Goal: Information Seeking & Learning: Learn about a topic

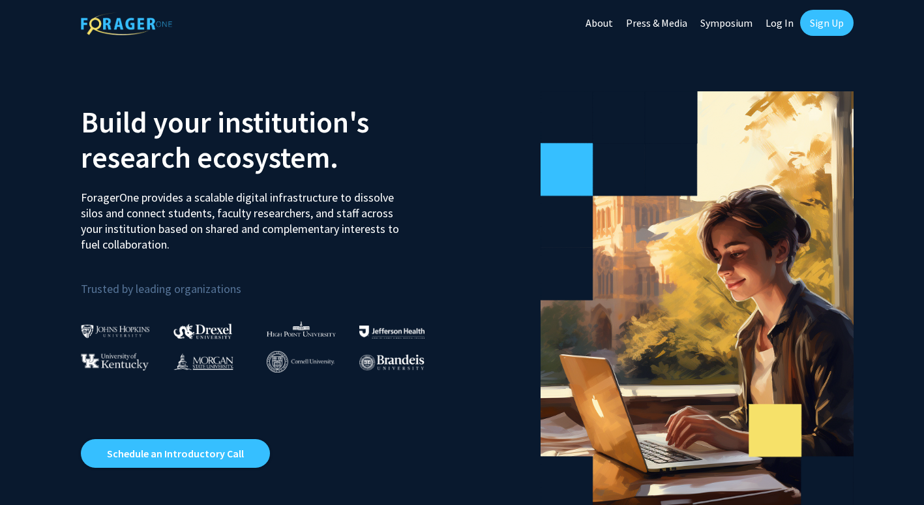
click at [781, 23] on link "Log In" at bounding box center [779, 23] width 41 height 46
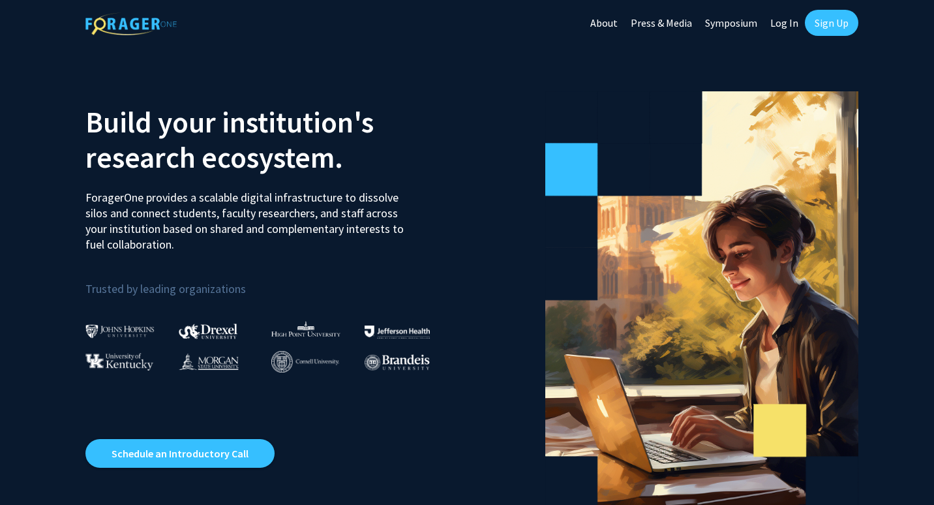
select select
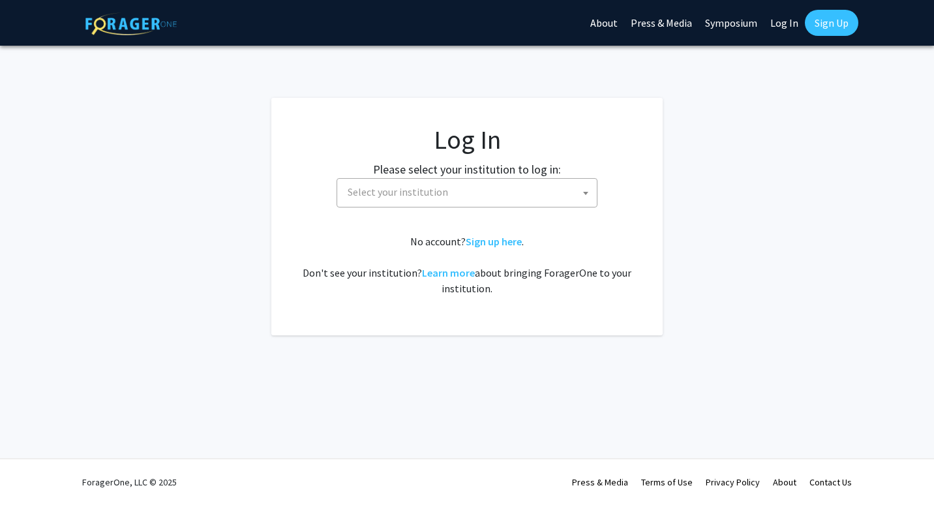
click at [558, 187] on span "Select your institution" at bounding box center [469, 192] width 254 height 27
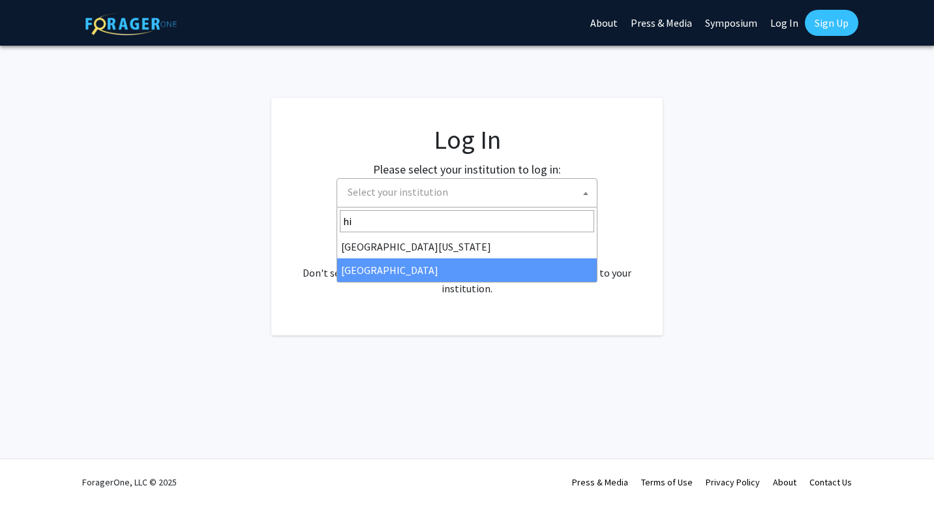
type input "hi"
select select "2"
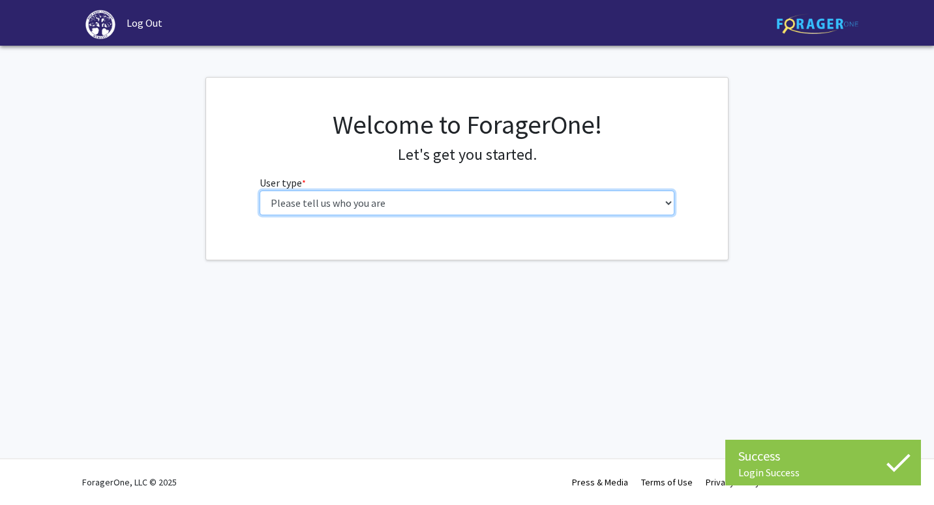
click at [641, 204] on select "Please tell us who you are Undergraduate Student Master's Student Doctoral Cand…" at bounding box center [467, 202] width 415 height 25
select select "1: undergrad"
click at [260, 190] on select "Please tell us who you are Undergraduate Student Master's Student Doctoral Cand…" at bounding box center [467, 202] width 415 height 25
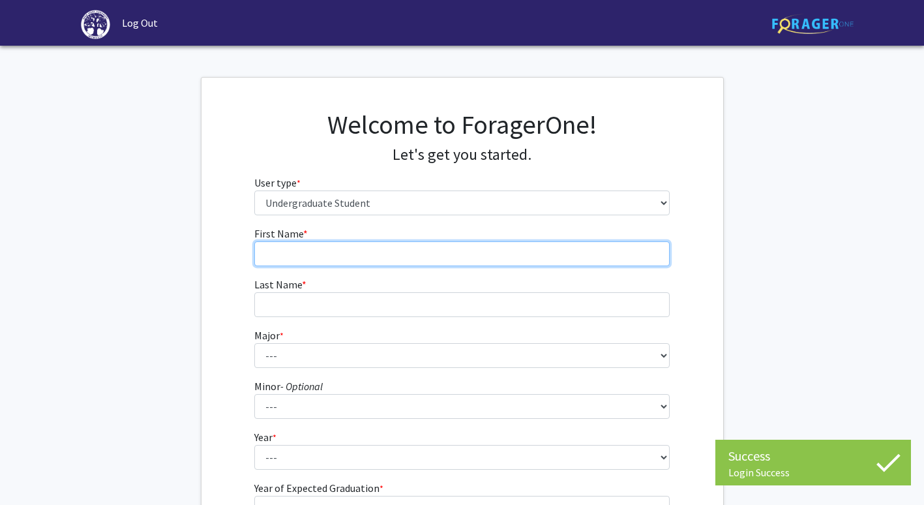
click at [574, 247] on input "First Name * required" at bounding box center [461, 253] width 415 height 25
type input "[PERSON_NAME]"
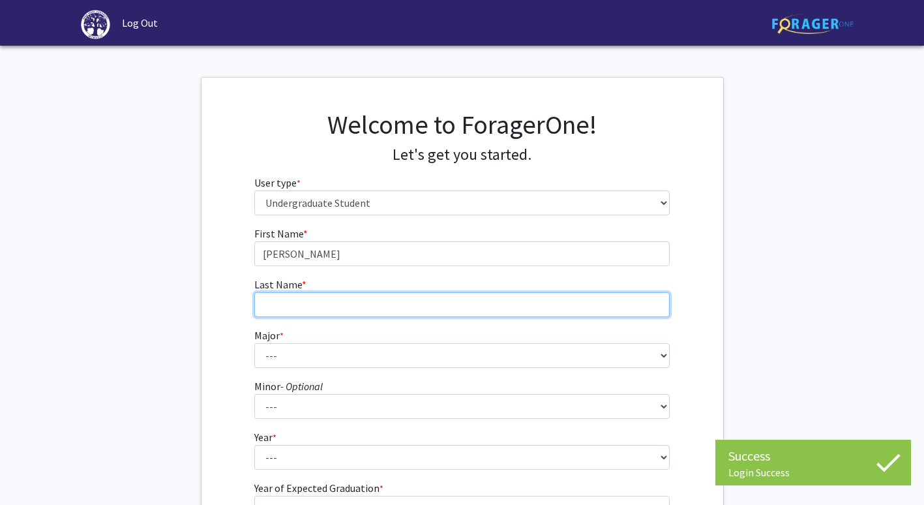
type input "Short"
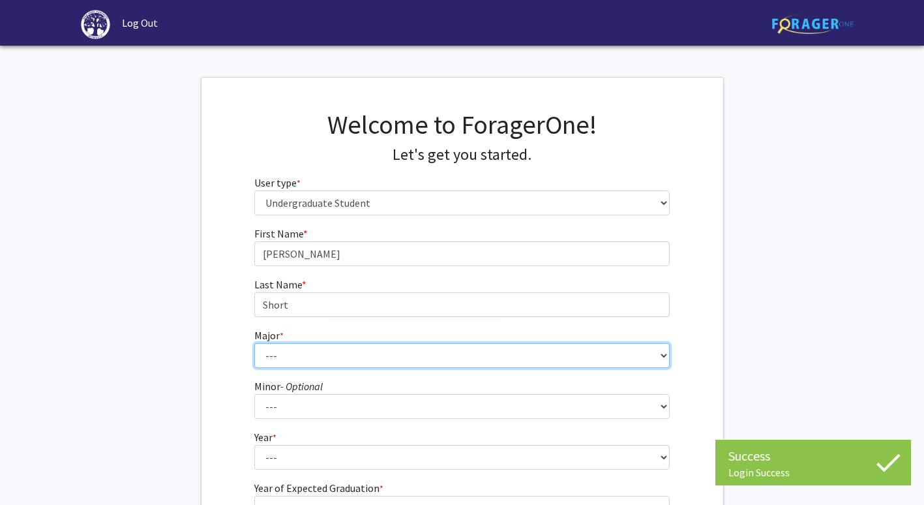
click at [408, 354] on select "--- Accounting Actuarial Science Advertising, Public Relations, and Strategic C…" at bounding box center [461, 355] width 415 height 25
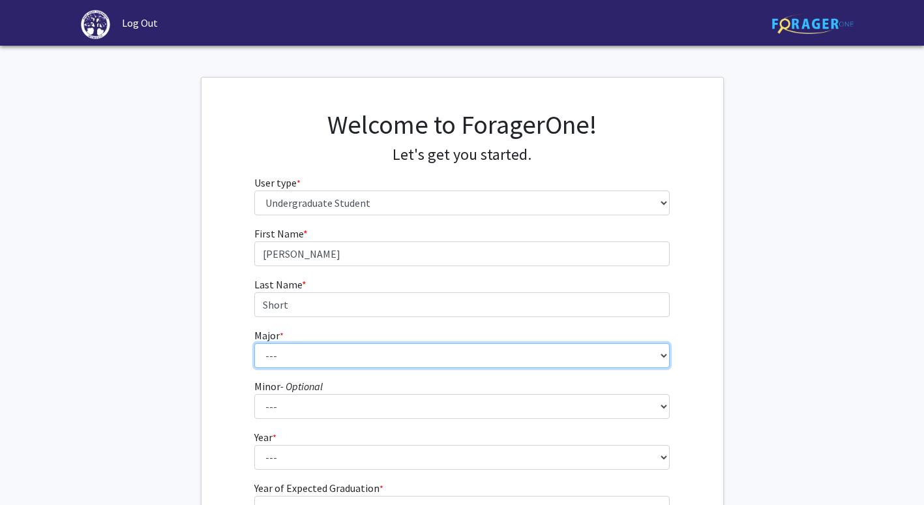
select select "22: 177"
click at [254, 343] on select "--- Accounting Actuarial Science Advertising, Public Relations, and Strategic C…" at bounding box center [461, 355] width 415 height 25
click at [557, 351] on select "--- Accounting Actuarial Science Advertising, Public Relations, and Strategic C…" at bounding box center [461, 355] width 415 height 25
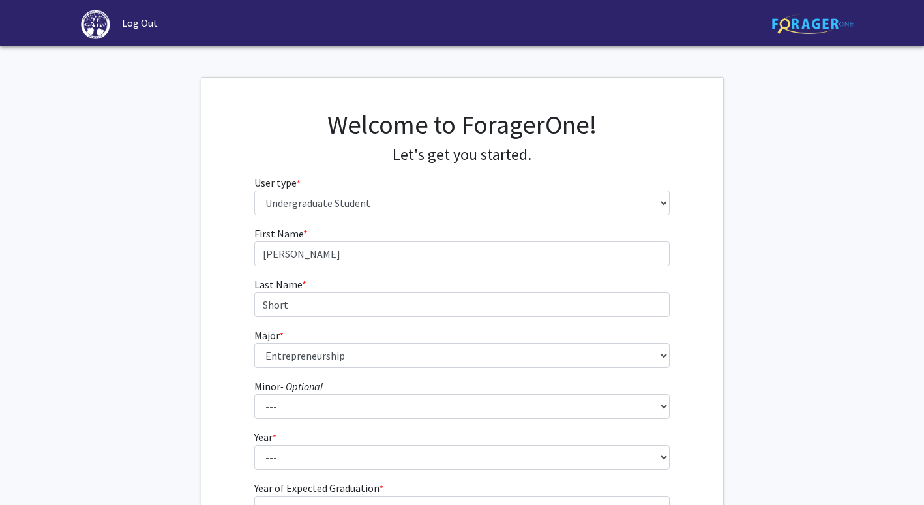
click at [865, 203] on fg-get-started "Welcome to ForagerOne! Let's get you started. User type * required Please tell …" at bounding box center [462, 334] width 924 height 515
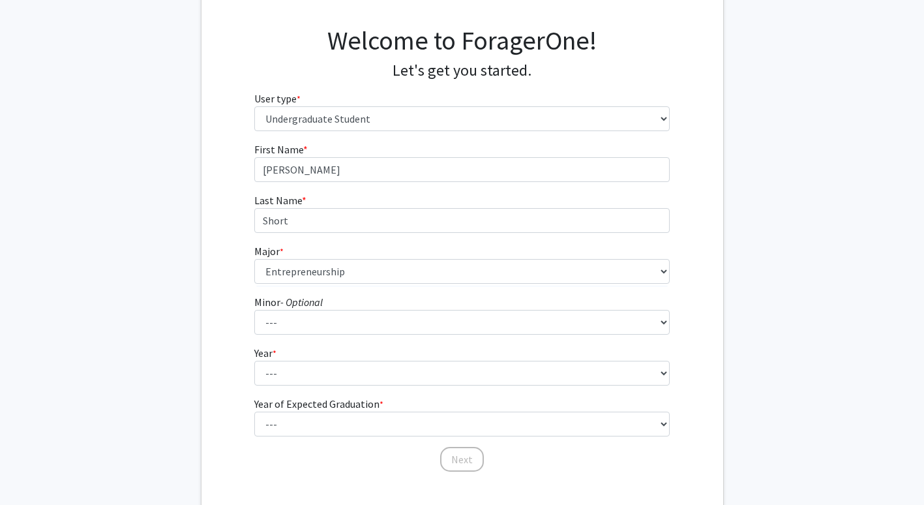
scroll to position [85, 0]
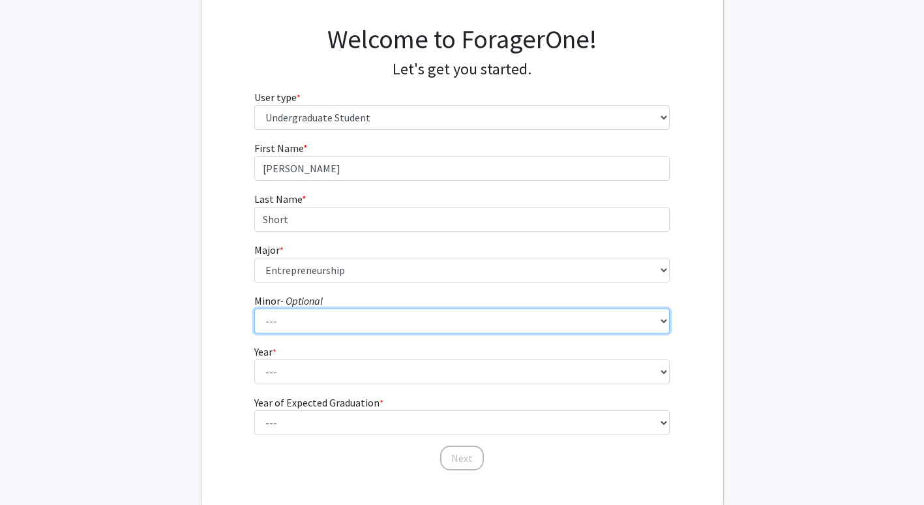
click at [635, 328] on select "--- Anthropology Chinese Civic Responsibility and Social Innovation Criminal Ju…" at bounding box center [461, 321] width 415 height 25
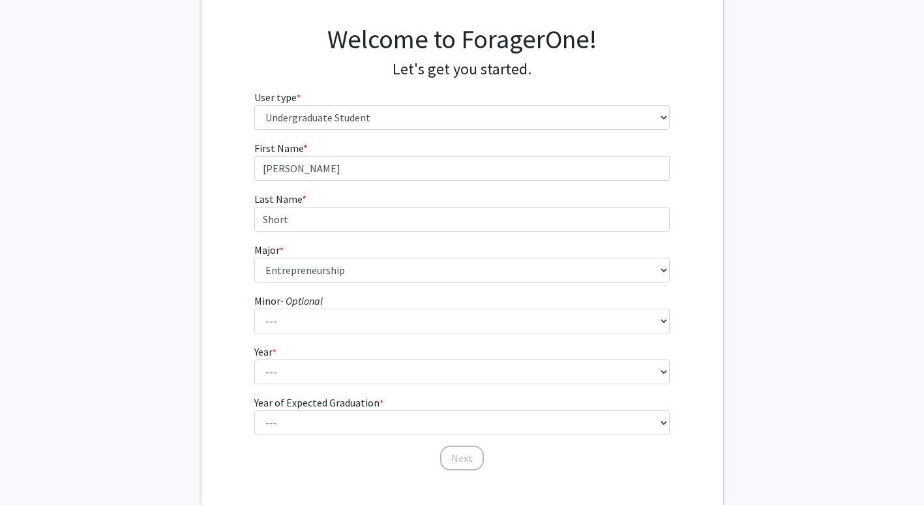
click at [744, 196] on fg-get-started "Welcome to ForagerOne! Let's get you started. User type * required Please tell …" at bounding box center [462, 249] width 924 height 515
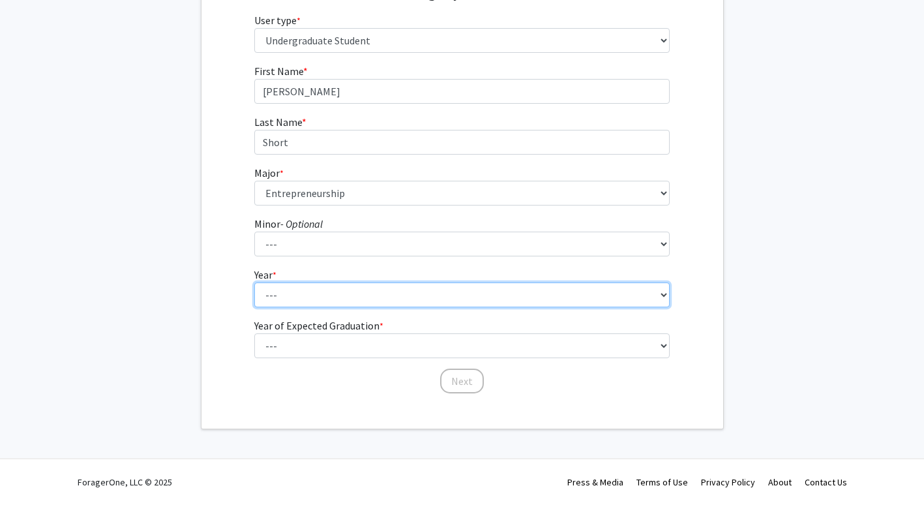
click at [505, 291] on select "--- First-year Sophomore Junior Senior Postbaccalaureate Certificate" at bounding box center [461, 294] width 415 height 25
select select "1: first-year"
click at [254, 282] on select "--- First-year Sophomore Junior Senior Postbaccalaureate Certificate" at bounding box center [461, 294] width 415 height 25
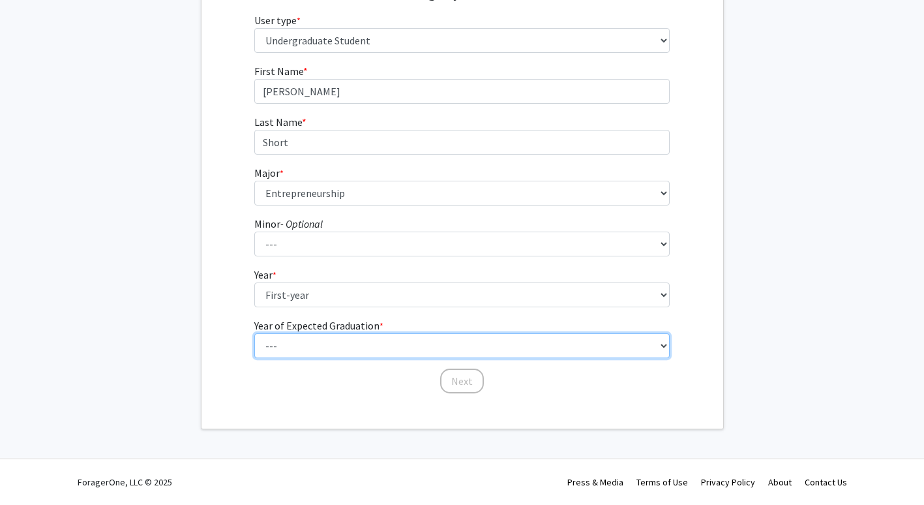
click at [455, 342] on select "--- 2025 2026 2027 2028 2029 2030 2031 2032 2033 2034" at bounding box center [461, 345] width 415 height 25
select select "5: 2029"
click at [254, 333] on select "--- 2025 2026 2027 2028 2029 2030 2031 2032 2033 2034" at bounding box center [461, 345] width 415 height 25
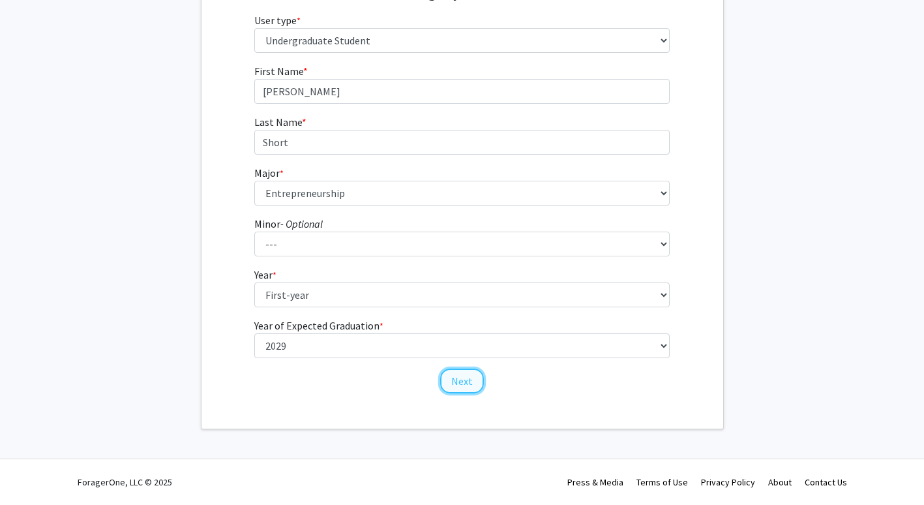
click at [447, 377] on button "Next" at bounding box center [462, 381] width 44 height 25
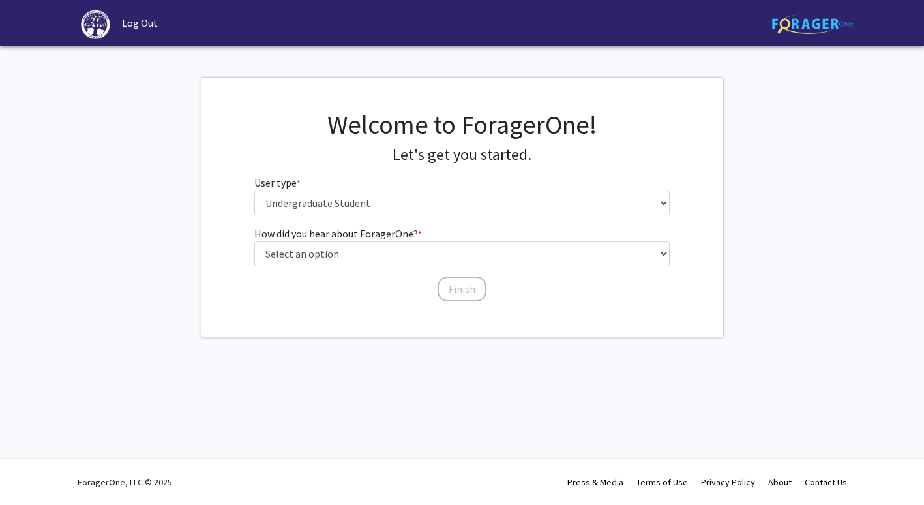
scroll to position [0, 0]
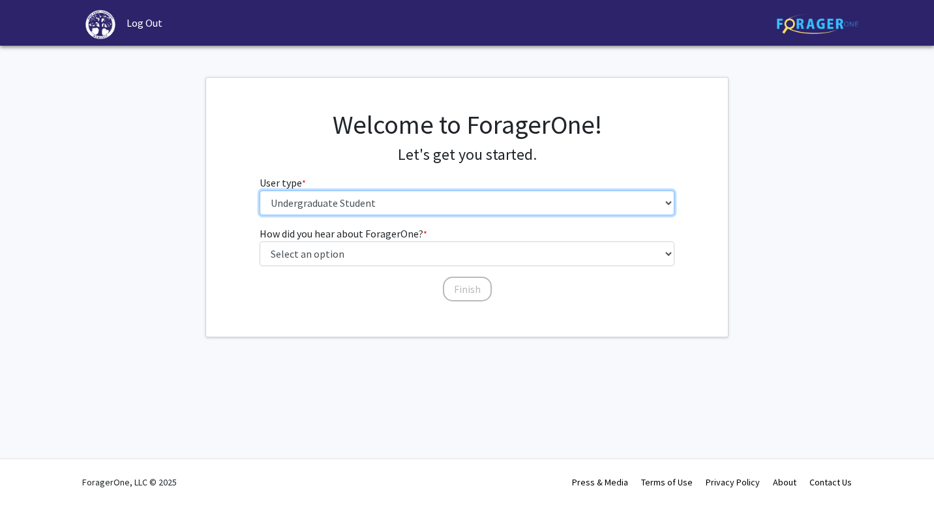
click at [469, 206] on select "Please tell us who you are Undergraduate Student Master's Student Doctoral Cand…" at bounding box center [467, 202] width 415 height 25
click at [260, 190] on select "Please tell us who you are Undergraduate Student Master's Student Doctoral Cand…" at bounding box center [467, 202] width 415 height 25
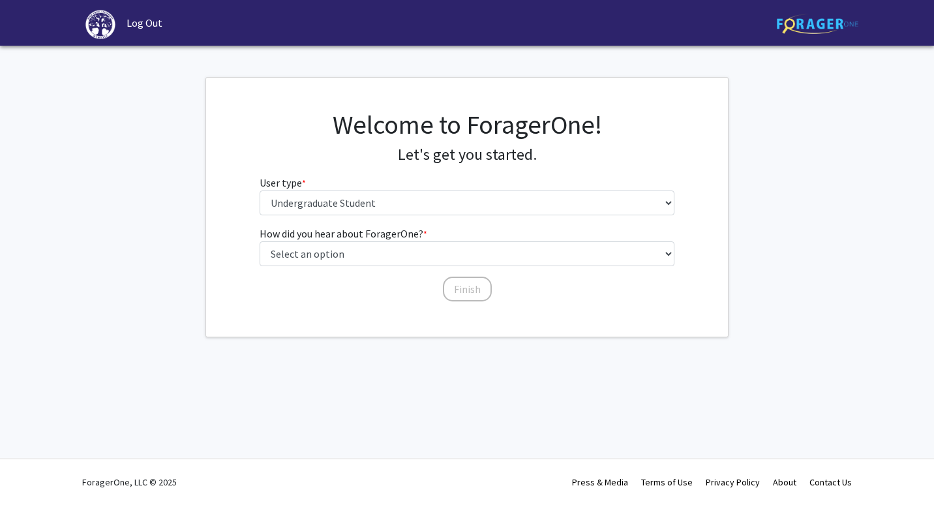
click at [451, 240] on fg-select "How did you hear about ForagerOne? * required Select an option Peer/student rec…" at bounding box center [467, 246] width 415 height 40
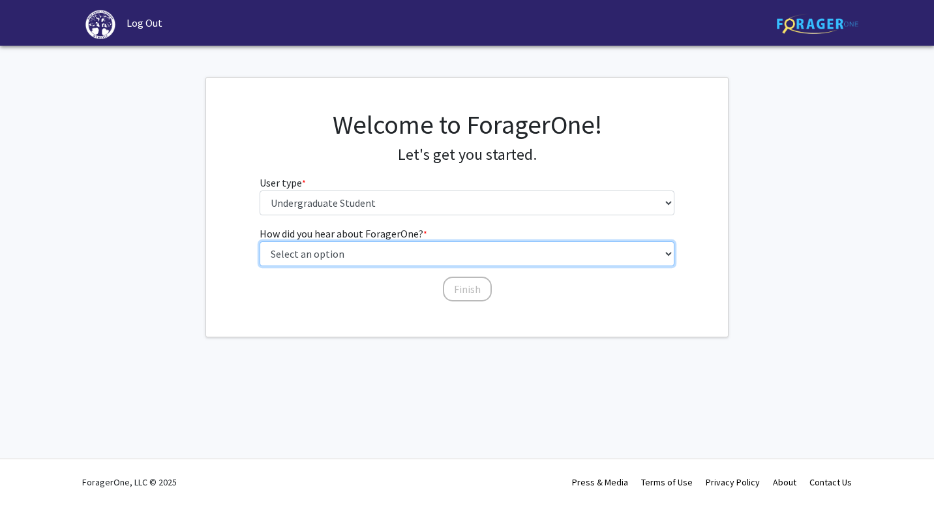
click at [447, 248] on select "Select an option Peer/student recommendation Faculty/staff recommendation Unive…" at bounding box center [467, 253] width 415 height 25
drag, startPoint x: 447, startPoint y: 248, endPoint x: 437, endPoint y: 300, distance: 53.2
click at [437, 300] on div "How did you hear about ForagerOne? * required Select an option Peer/student rec…" at bounding box center [467, 264] width 435 height 77
select select "2: faculty_recommendation"
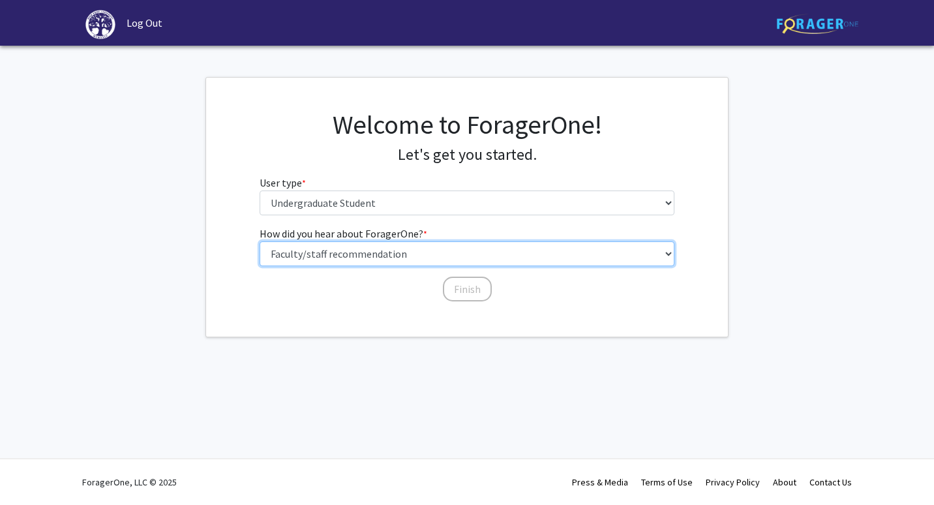
click at [260, 241] on select "Select an option Peer/student recommendation Faculty/staff recommendation Unive…" at bounding box center [467, 253] width 415 height 25
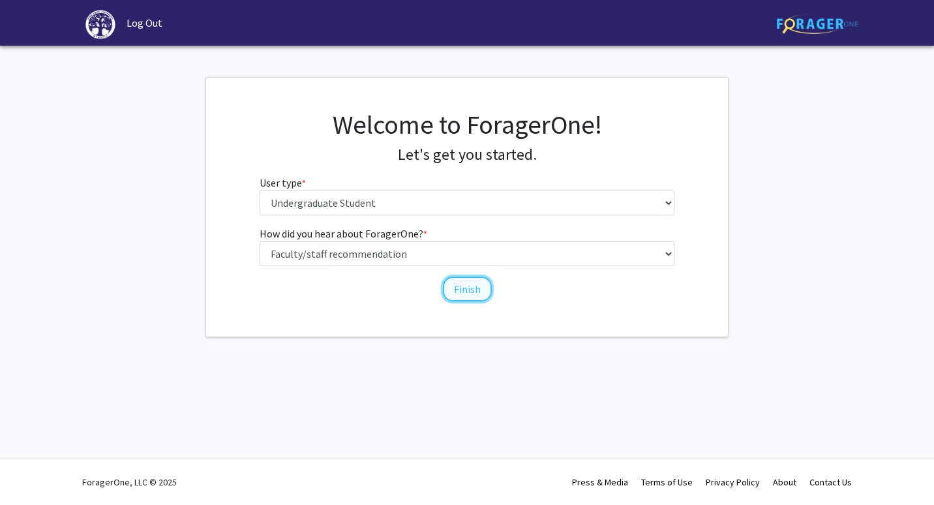
click at [476, 294] on button "Finish" at bounding box center [467, 289] width 49 height 25
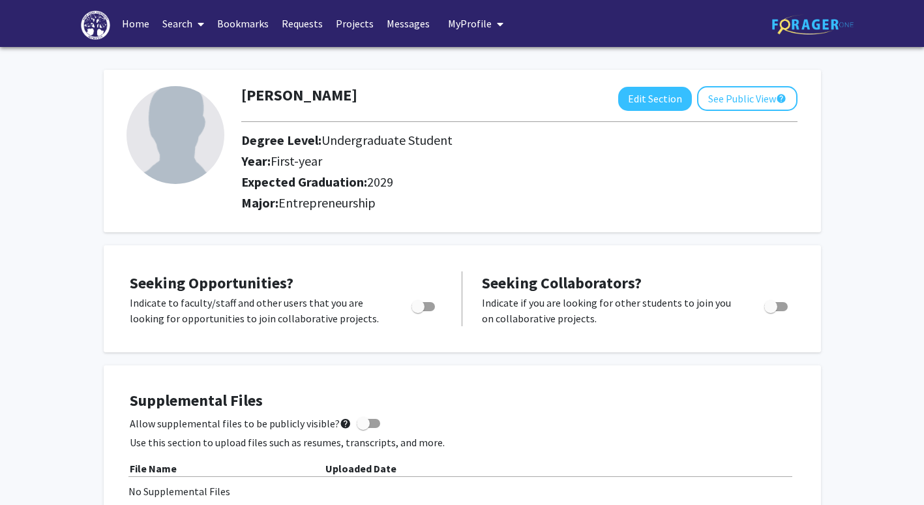
drag, startPoint x: 476, startPoint y: 294, endPoint x: 597, endPoint y: 330, distance: 126.7
drag, startPoint x: 597, startPoint y: 330, endPoint x: 612, endPoint y: 370, distance: 42.3
click at [612, 370] on div "Supplemental Files Allow supplemental files to be publicly visible? help Use th…" at bounding box center [462, 468] width 717 height 207
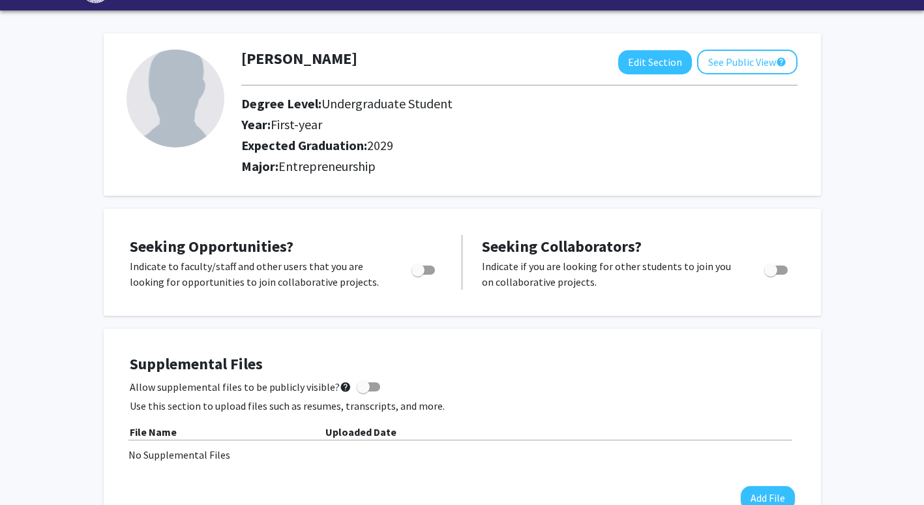
scroll to position [45, 0]
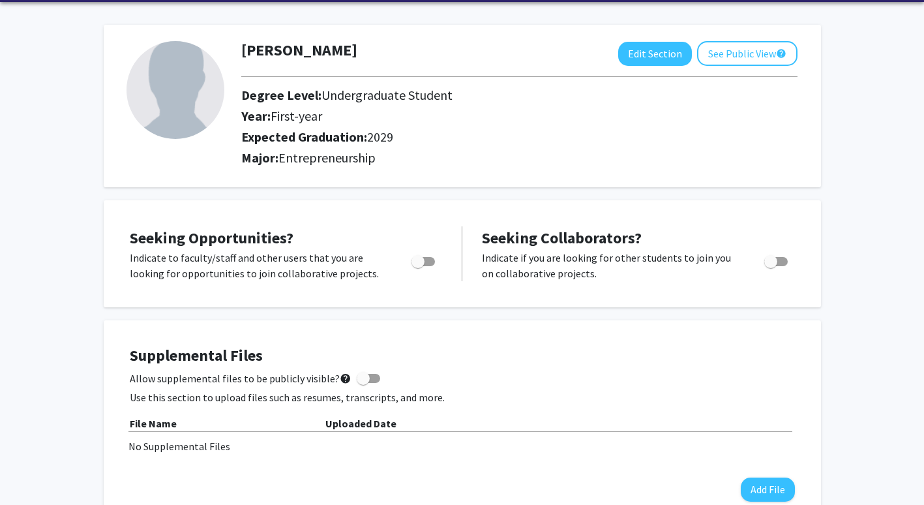
click at [426, 258] on span "Toggle" at bounding box center [423, 261] width 23 height 9
click at [418, 266] on input "Are you actively seeking opportunities?" at bounding box center [417, 266] width 1 height 1
checkbox input "true"
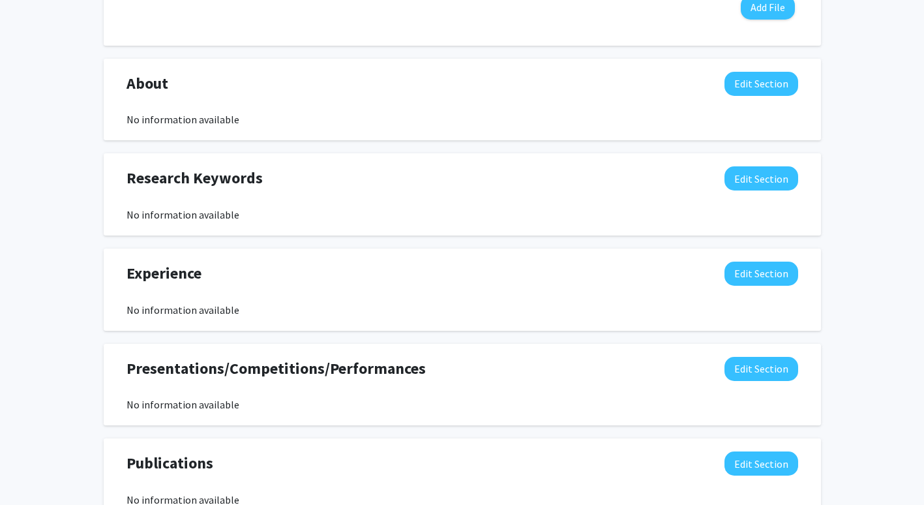
scroll to position [0, 0]
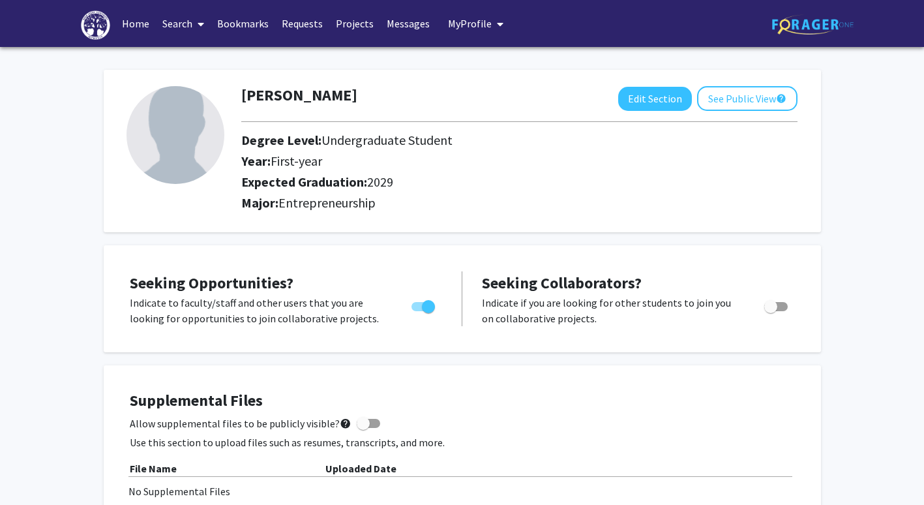
click at [140, 29] on link "Home" at bounding box center [135, 24] width 40 height 46
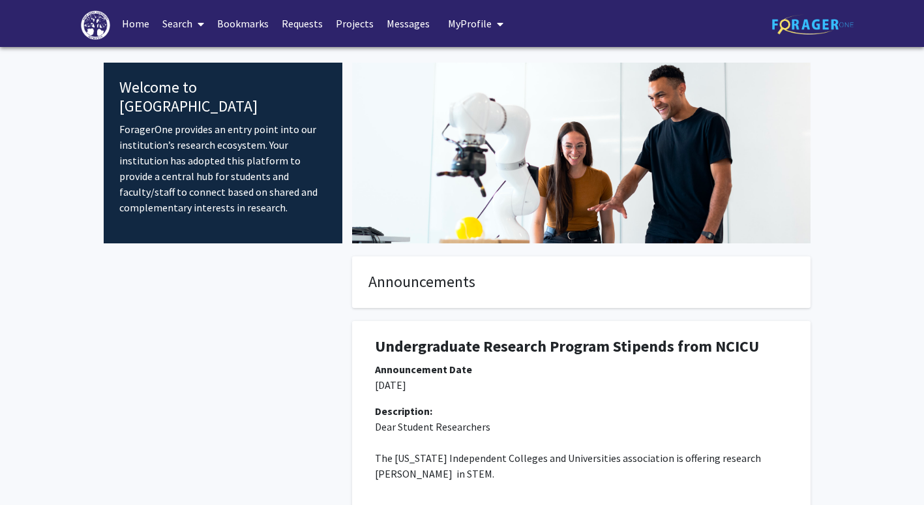
click at [175, 21] on link "Search" at bounding box center [183, 24] width 55 height 46
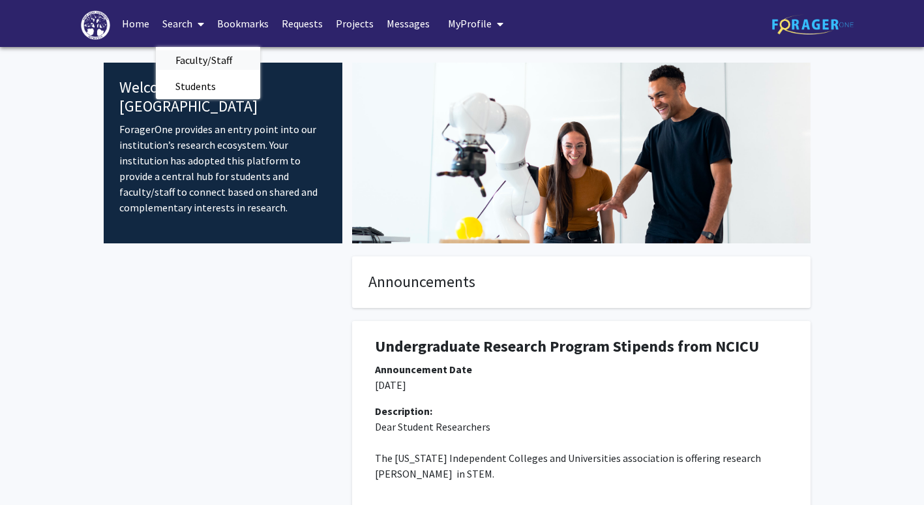
click at [205, 68] on span "Faculty/Staff" at bounding box center [204, 60] width 96 height 26
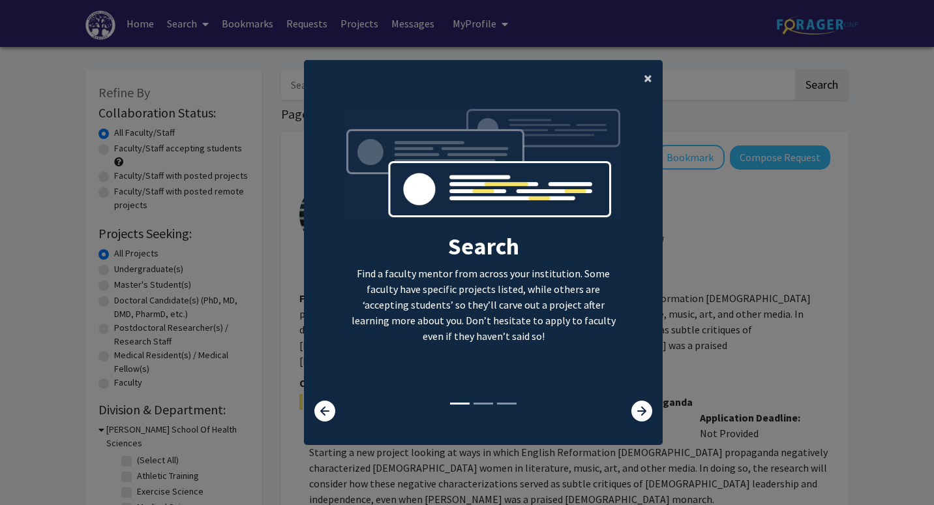
click at [638, 67] on button "×" at bounding box center [647, 78] width 29 height 37
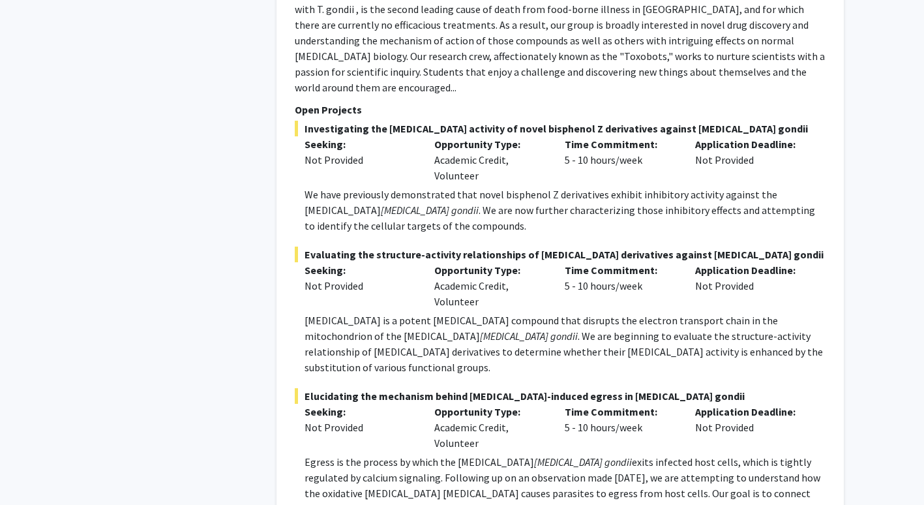
scroll to position [1829, 0]
click at [765, 246] on span "Evaluating the structure-activity relationships of [MEDICAL_DATA] derivatives a…" at bounding box center [560, 254] width 531 height 16
click at [751, 188] on fg-project-list "Investigating the [MEDICAL_DATA] activity of novel bisphenol Z derivatives agai…" at bounding box center [560, 318] width 531 height 396
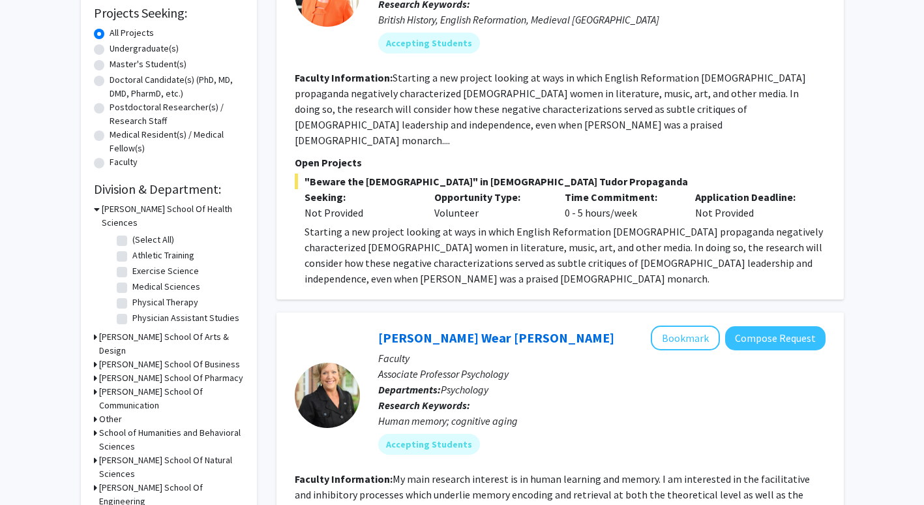
scroll to position [224, 0]
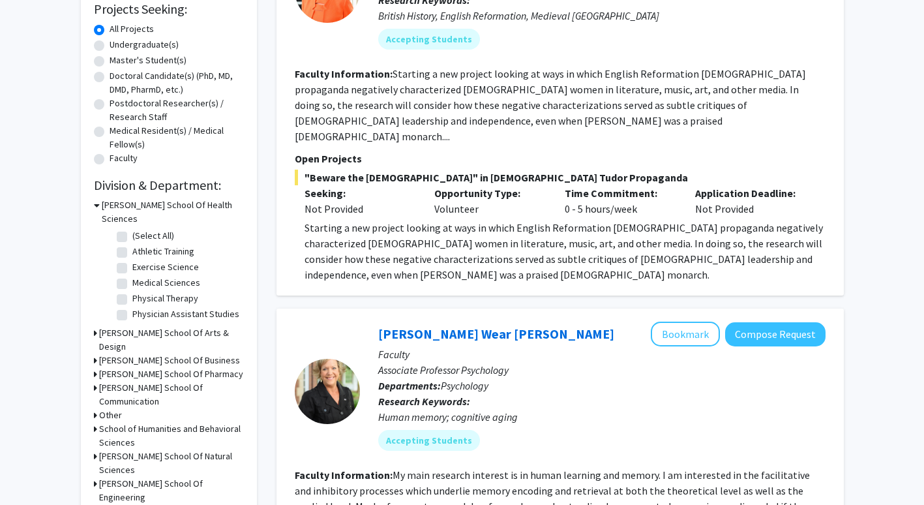
click at [156, 388] on h3 "[PERSON_NAME] School Of Communication" at bounding box center [171, 394] width 145 height 27
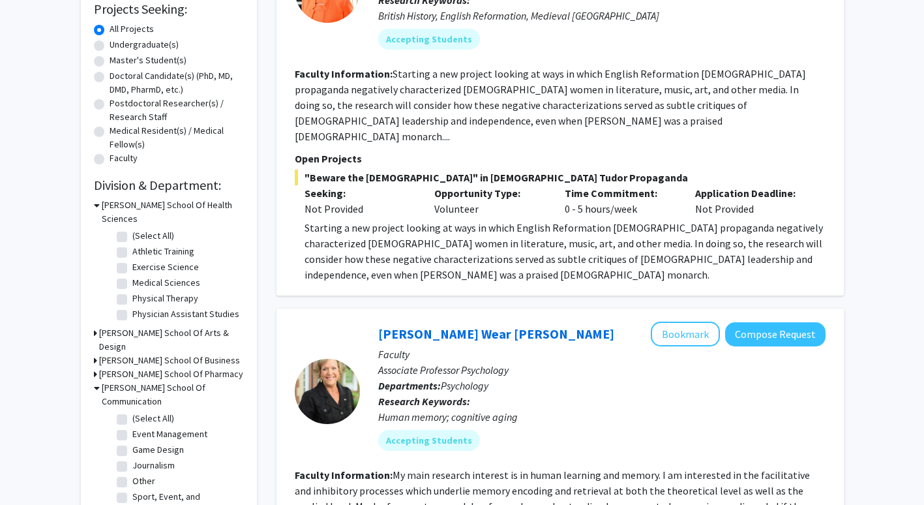
click at [151, 412] on label "(Select All)" at bounding box center [153, 419] width 42 height 14
click at [141, 412] on input "(Select All)" at bounding box center [136, 416] width 8 height 8
checkbox input "true"
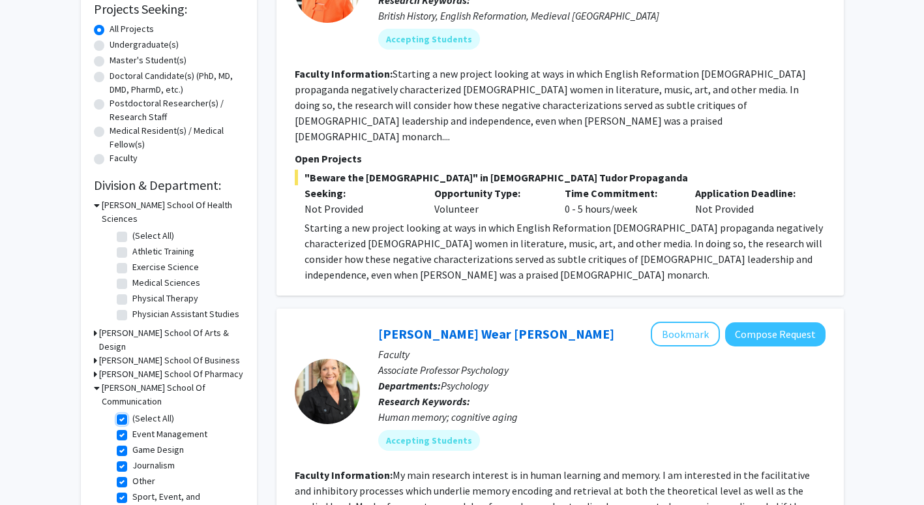
checkbox input "true"
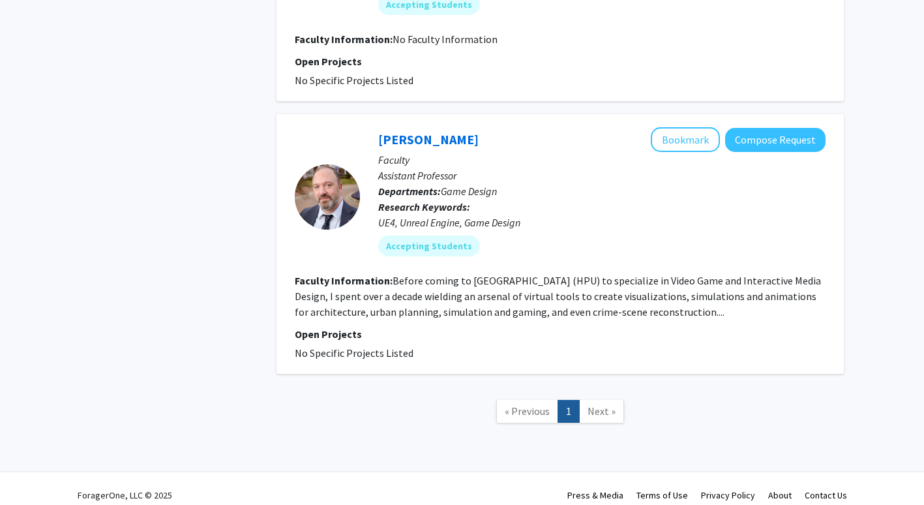
scroll to position [886, 0]
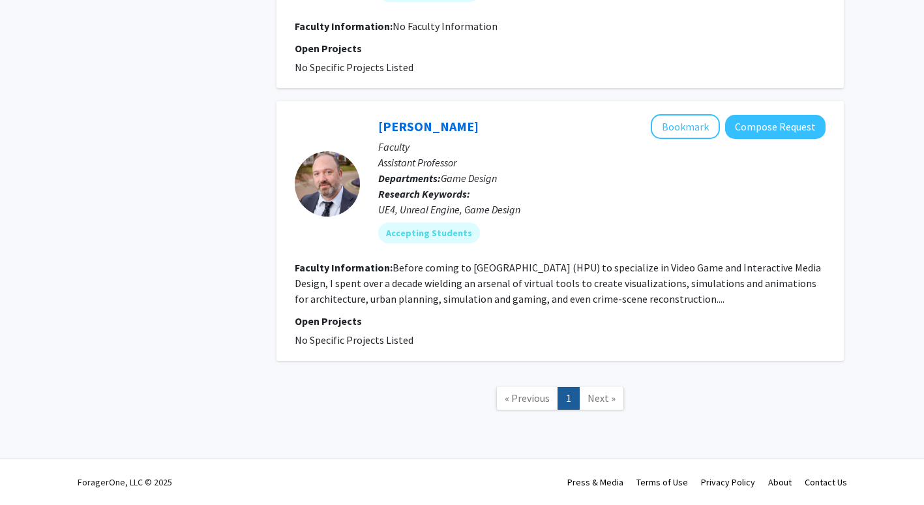
click at [607, 393] on span "Next »" at bounding box center [602, 397] width 28 height 13
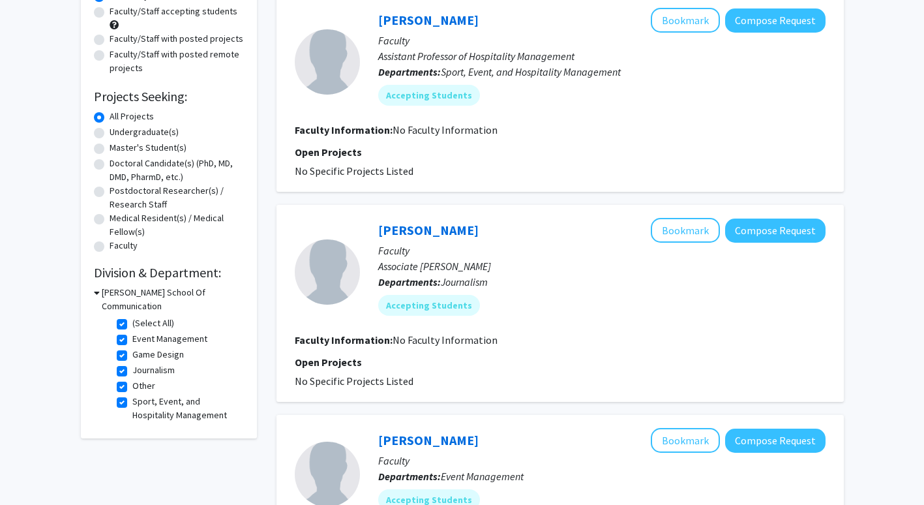
scroll to position [147, 0]
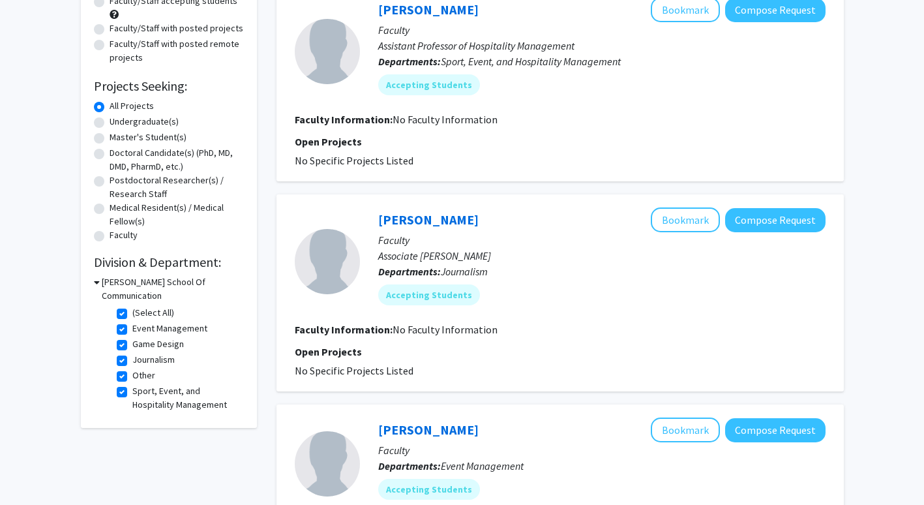
click at [142, 313] on label "(Select All)" at bounding box center [153, 313] width 42 height 14
click at [141, 313] on input "(Select All)" at bounding box center [136, 310] width 8 height 8
checkbox input "false"
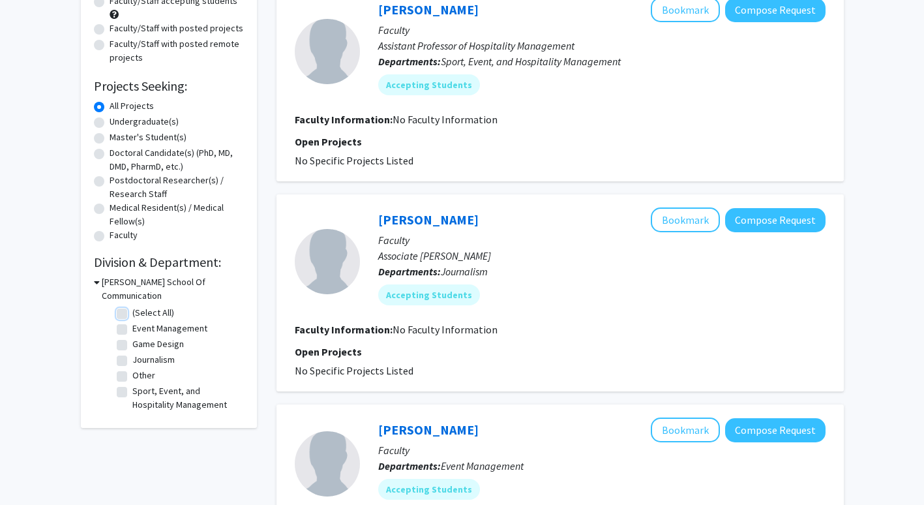
checkbox input "false"
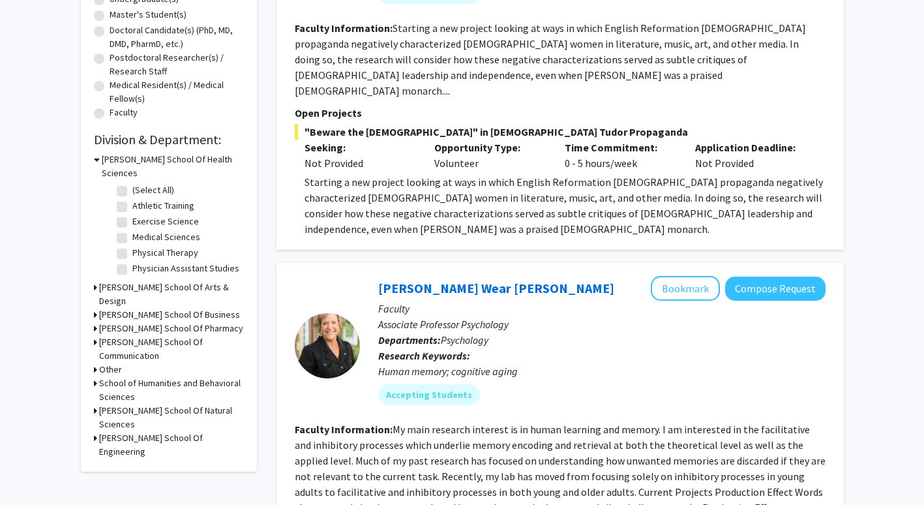
scroll to position [286, 0]
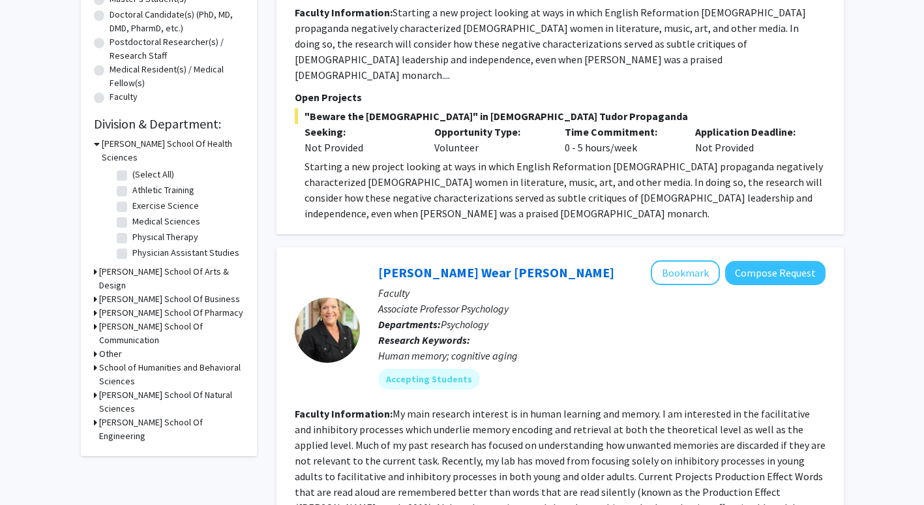
click at [142, 320] on h3 "[PERSON_NAME] School Of Communication" at bounding box center [171, 333] width 145 height 27
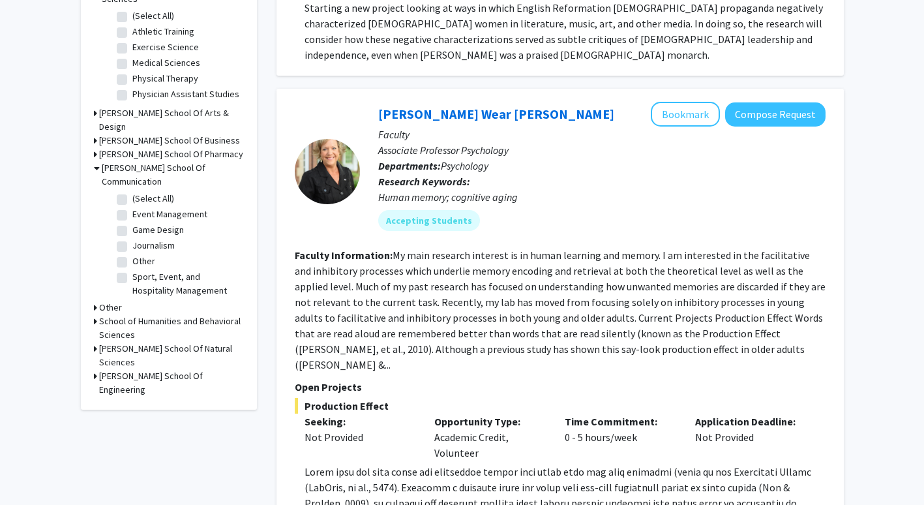
scroll to position [445, 0]
click at [147, 314] on h3 "School of Humanities and Behavioral Sciences" at bounding box center [171, 327] width 145 height 27
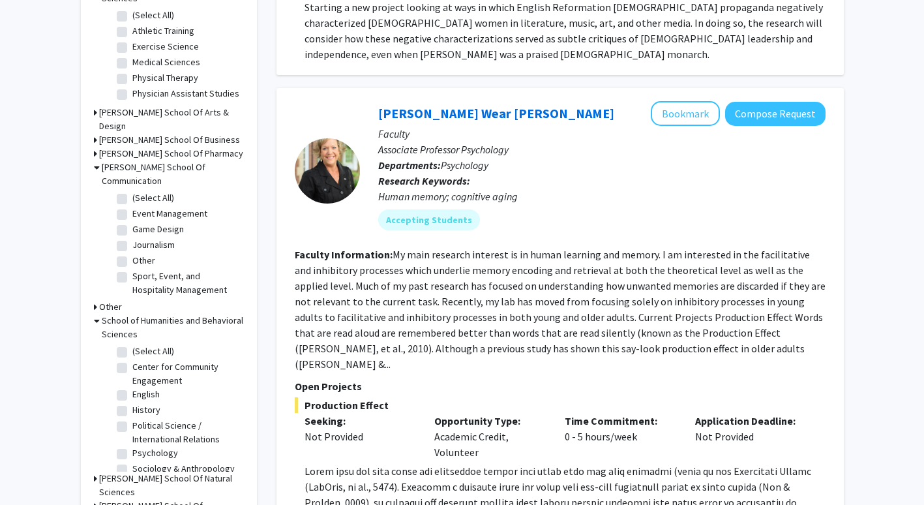
click at [143, 344] on label "(Select All)" at bounding box center [153, 351] width 42 height 14
click at [141, 344] on input "(Select All)" at bounding box center [136, 348] width 8 height 8
checkbox input "true"
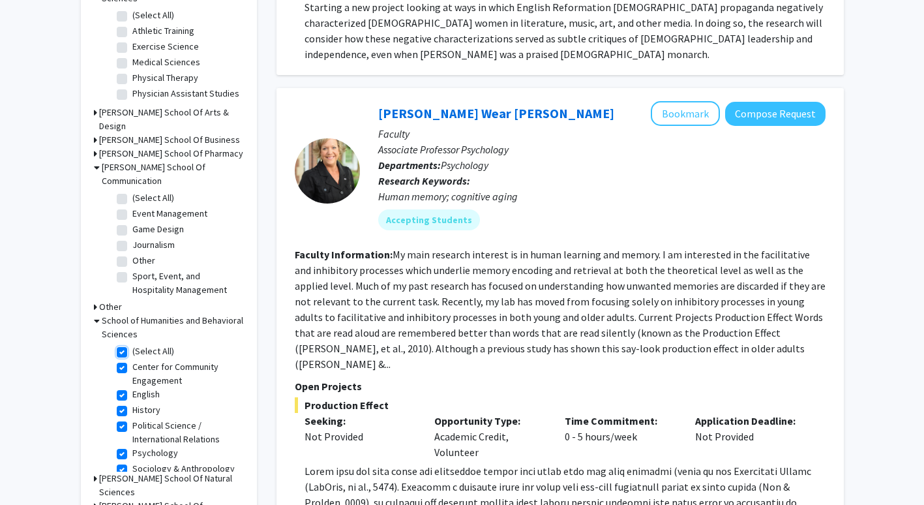
checkbox input "true"
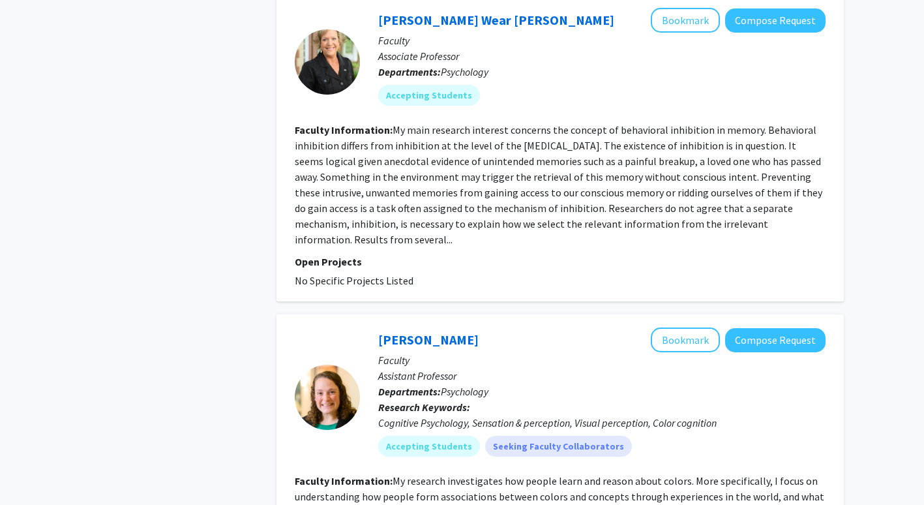
scroll to position [3163, 0]
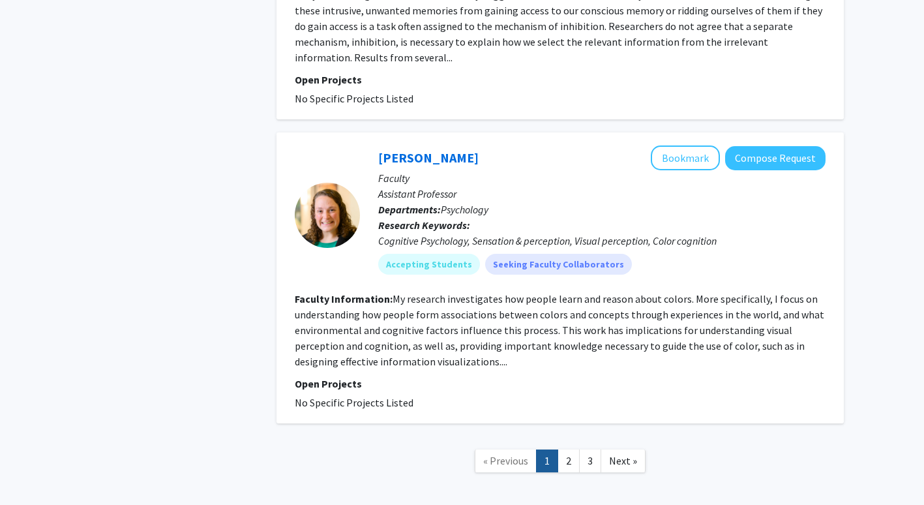
drag, startPoint x: 634, startPoint y: 183, endPoint x: 569, endPoint y: 389, distance: 216.0
click at [569, 449] on link "2" at bounding box center [569, 460] width 22 height 23
